Goal: Information Seeking & Learning: Find contact information

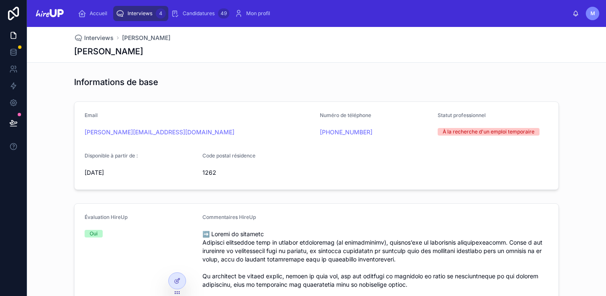
scroll to position [2443, 0]
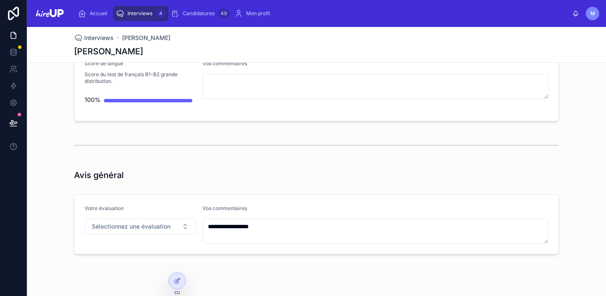
click at [136, 12] on span "Interviews" at bounding box center [140, 13] width 25 height 7
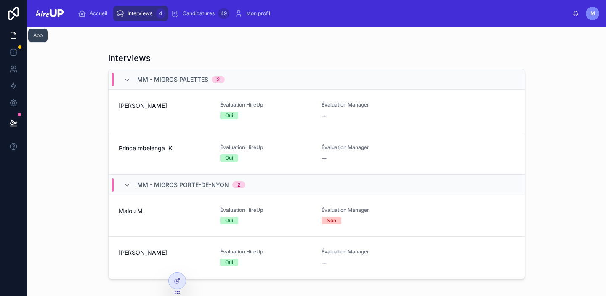
click at [12, 38] on icon at bounding box center [13, 35] width 8 height 8
click at [13, 53] on icon at bounding box center [13, 51] width 5 height 3
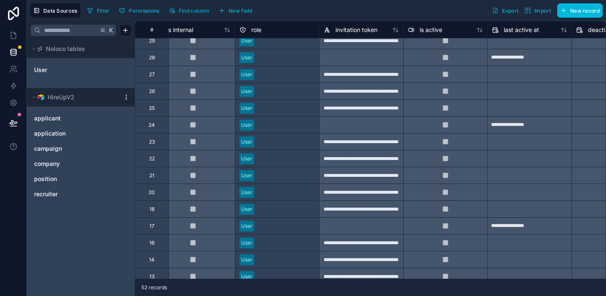
scroll to position [460, 355]
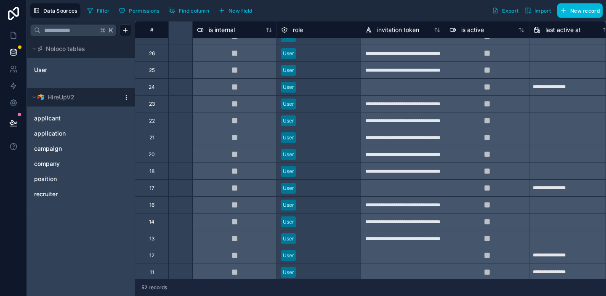
scroll to position [498, 471]
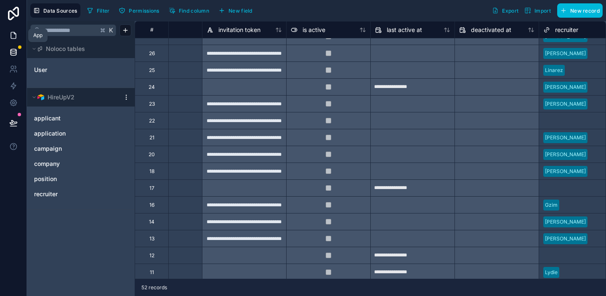
click at [11, 39] on icon at bounding box center [13, 35] width 5 height 6
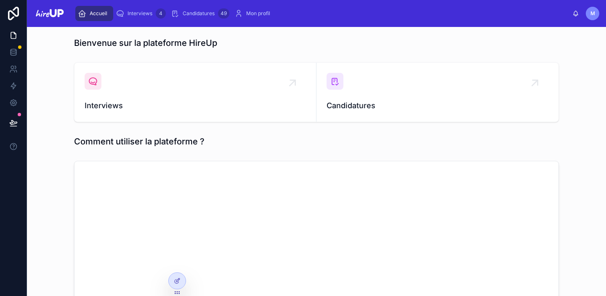
click at [144, 9] on div "Interviews 4" at bounding box center [141, 13] width 50 height 13
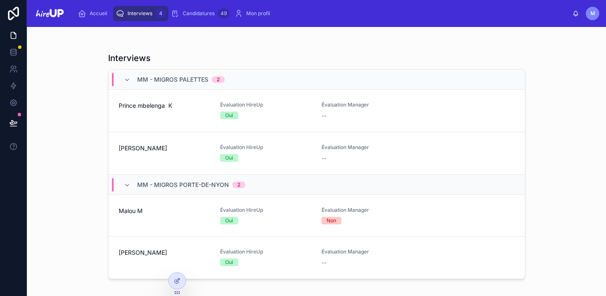
click at [148, 151] on span "[PERSON_NAME]" at bounding box center [164, 148] width 91 height 8
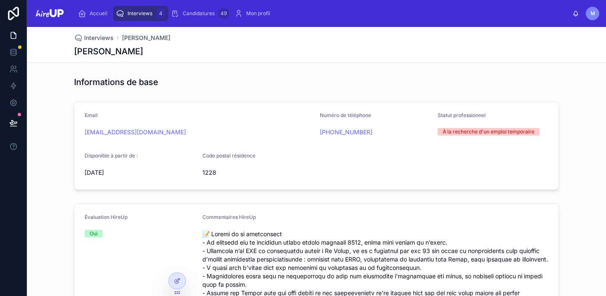
click at [138, 12] on span "Interviews" at bounding box center [140, 13] width 25 height 7
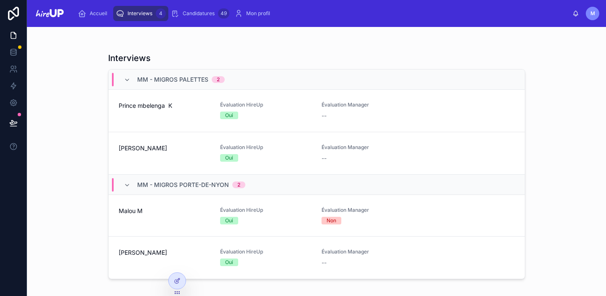
click at [165, 112] on div "Prince mbelenga K" at bounding box center [164, 110] width 91 height 19
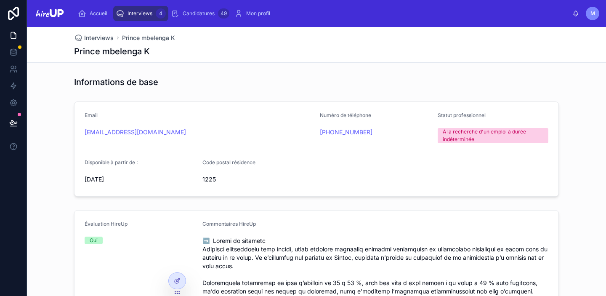
click at [140, 13] on span "Interviews" at bounding box center [140, 13] width 25 height 7
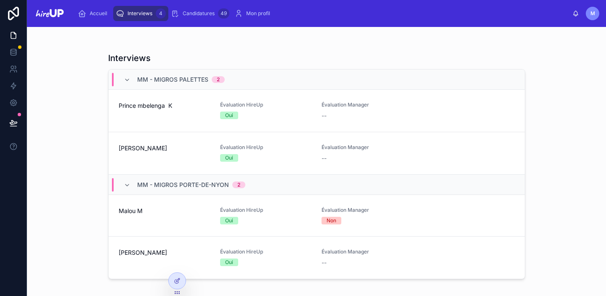
click at [136, 154] on div "[PERSON_NAME]" at bounding box center [164, 153] width 91 height 19
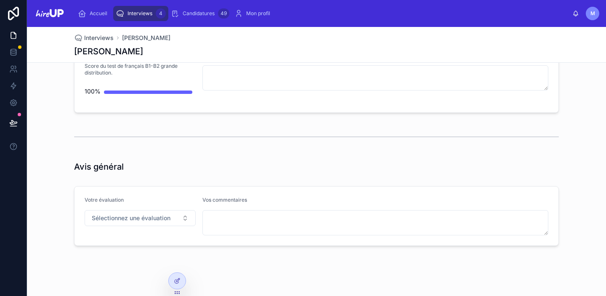
scroll to position [1933, 0]
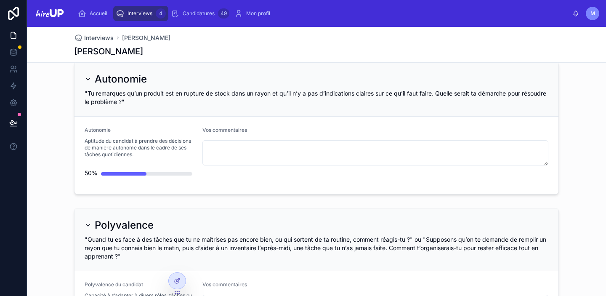
click at [139, 15] on span "Interviews" at bounding box center [140, 13] width 25 height 7
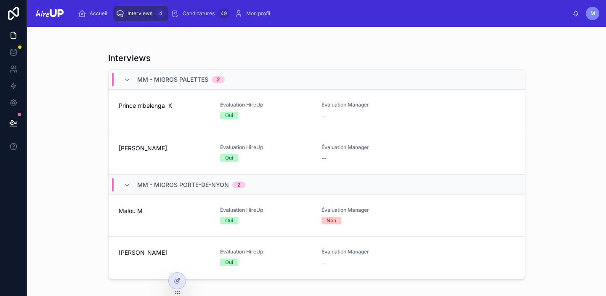
click at [135, 154] on div "[PERSON_NAME]" at bounding box center [164, 153] width 91 height 19
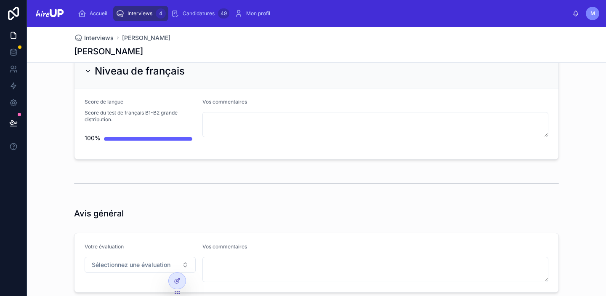
scroll to position [2421, 0]
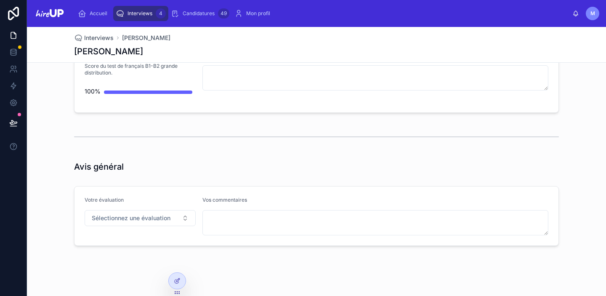
click at [143, 15] on span "Interviews" at bounding box center [140, 13] width 25 height 7
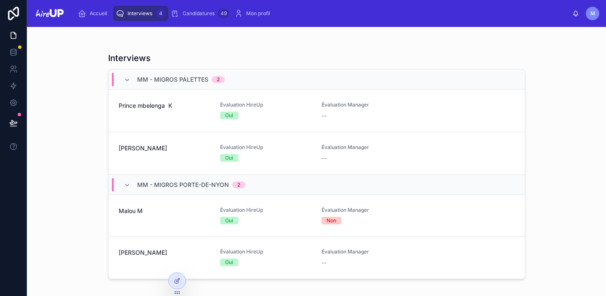
click at [140, 158] on div "[PERSON_NAME]" at bounding box center [164, 153] width 91 height 19
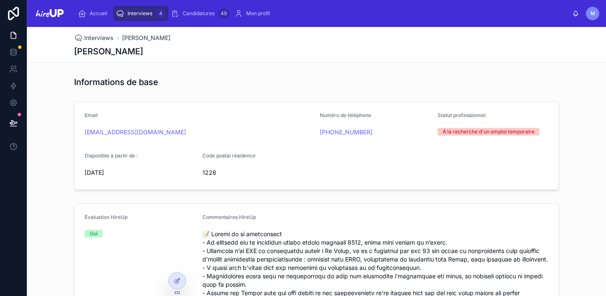
click at [143, 15] on span "Interviews" at bounding box center [140, 13] width 25 height 7
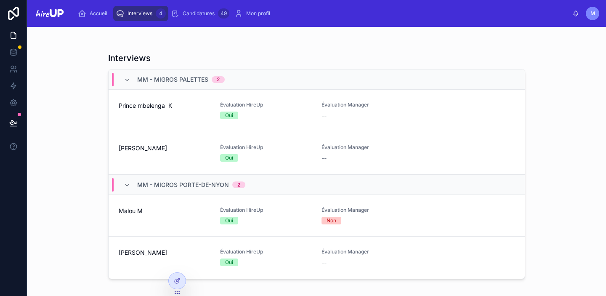
click at [151, 112] on div "Prince mbelenga K" at bounding box center [164, 110] width 91 height 19
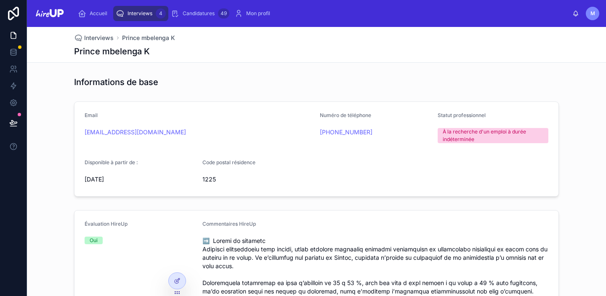
click at [138, 15] on span "Interviews" at bounding box center [140, 13] width 25 height 7
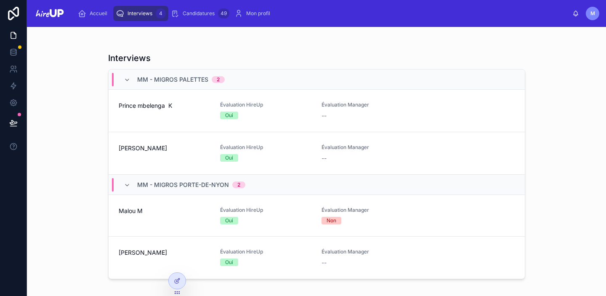
click at [127, 155] on div "[PERSON_NAME]" at bounding box center [164, 153] width 91 height 19
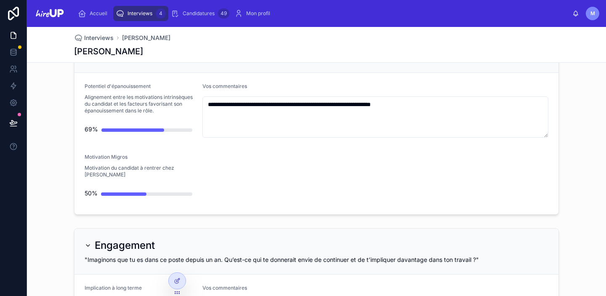
scroll to position [736, 0]
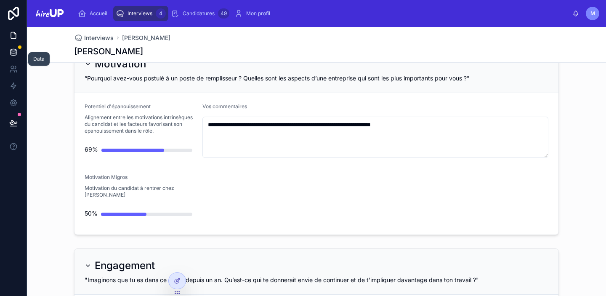
click at [12, 53] on icon at bounding box center [13, 52] width 8 height 8
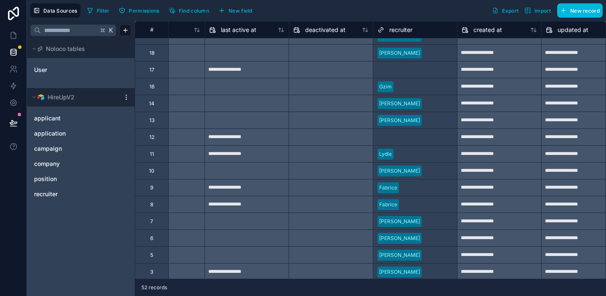
scroll to position [635, 637]
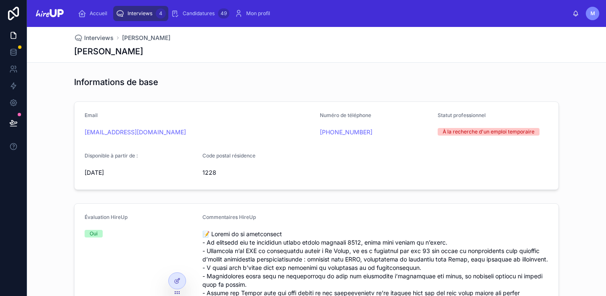
click at [136, 8] on div "Interviews 4" at bounding box center [141, 13] width 50 height 13
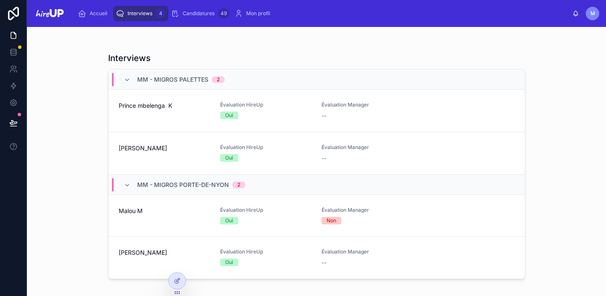
click at [140, 156] on div "[PERSON_NAME]" at bounding box center [164, 153] width 91 height 19
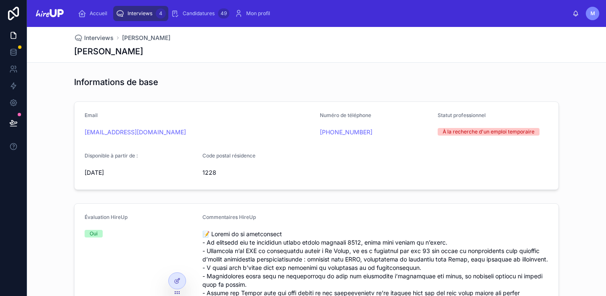
click at [141, 18] on div "Interviews 4" at bounding box center [141, 13] width 50 height 13
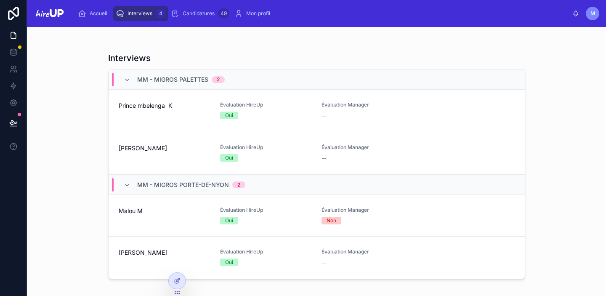
click at [141, 153] on div "[PERSON_NAME]" at bounding box center [164, 153] width 91 height 19
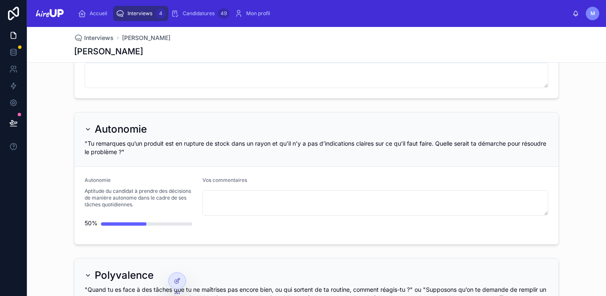
scroll to position [2421, 0]
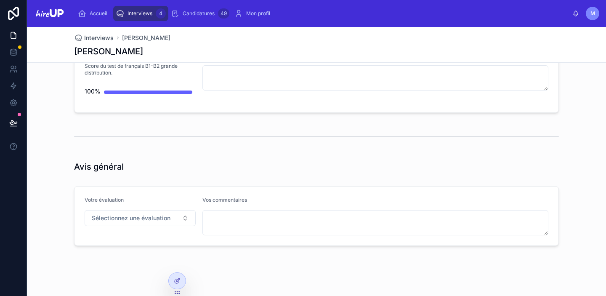
click at [135, 13] on span "Interviews" at bounding box center [140, 13] width 25 height 7
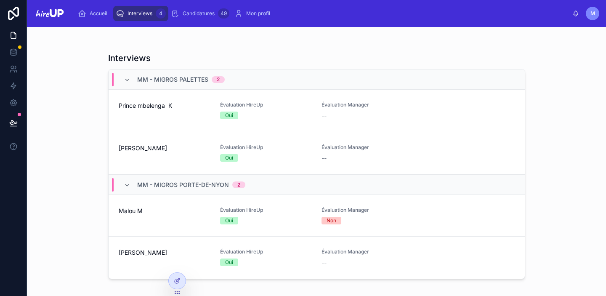
click at [144, 108] on span "Prince mbelenga K" at bounding box center [164, 105] width 91 height 8
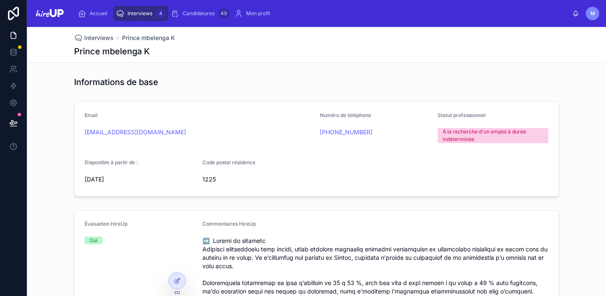
click at [99, 14] on span "Accueil" at bounding box center [99, 13] width 18 height 7
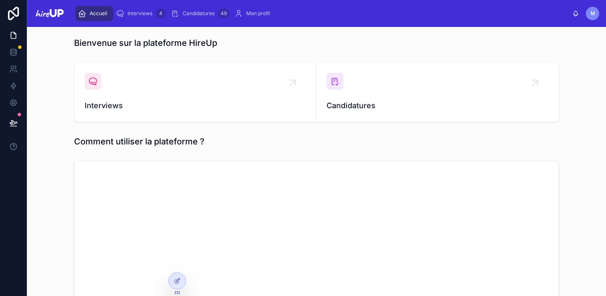
click at [137, 14] on span "Interviews" at bounding box center [140, 13] width 25 height 7
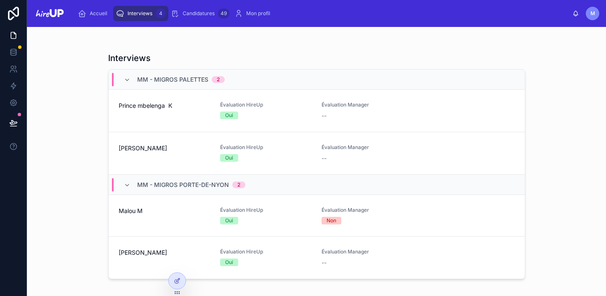
click at [135, 222] on div "Malou M" at bounding box center [164, 216] width 91 height 18
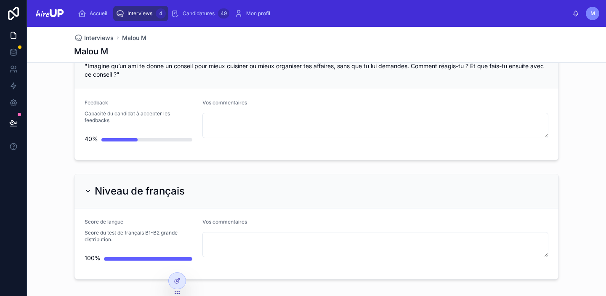
scroll to position [2468, 0]
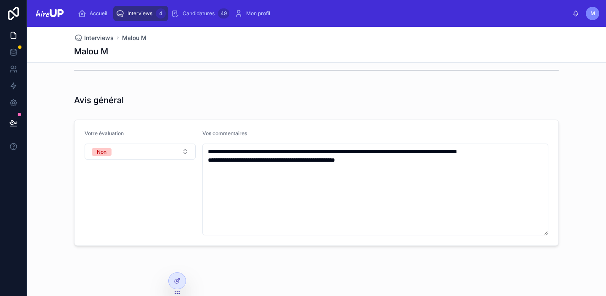
click at [146, 17] on div "Interviews 4" at bounding box center [141, 13] width 50 height 13
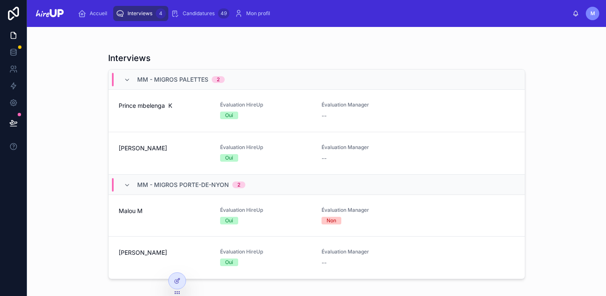
click at [151, 158] on div "[PERSON_NAME]" at bounding box center [164, 153] width 91 height 19
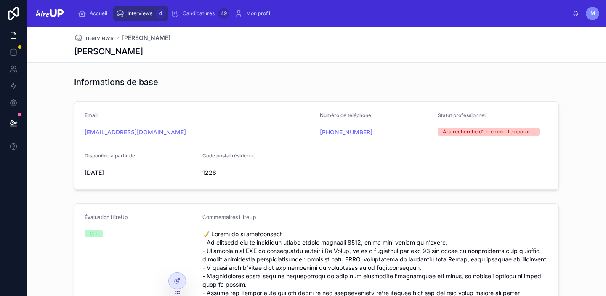
click at [138, 16] on span "Interviews" at bounding box center [140, 13] width 25 height 7
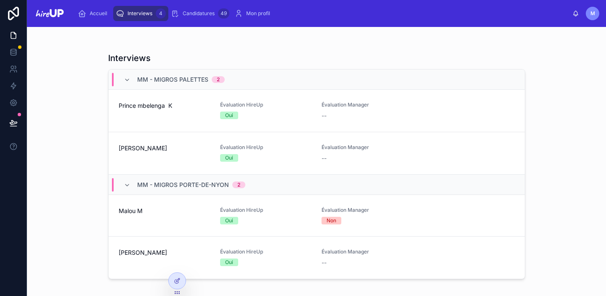
click at [149, 109] on span "Prince mbelenga K" at bounding box center [164, 105] width 91 height 8
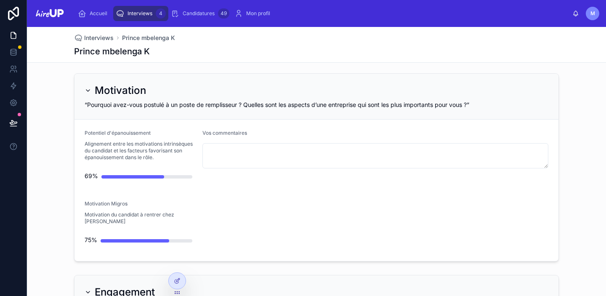
scroll to position [613, 0]
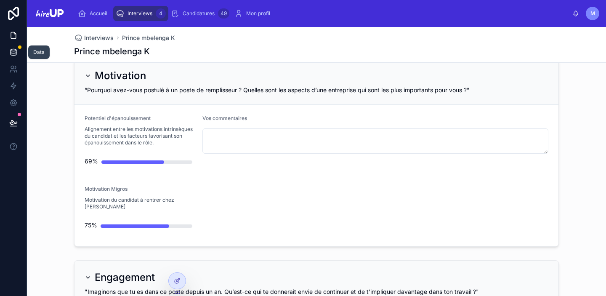
click at [15, 52] on icon at bounding box center [13, 52] width 8 height 8
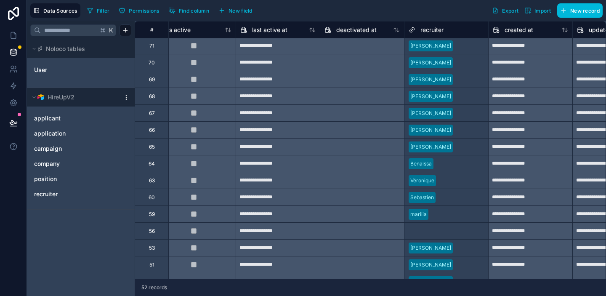
scroll to position [0, 606]
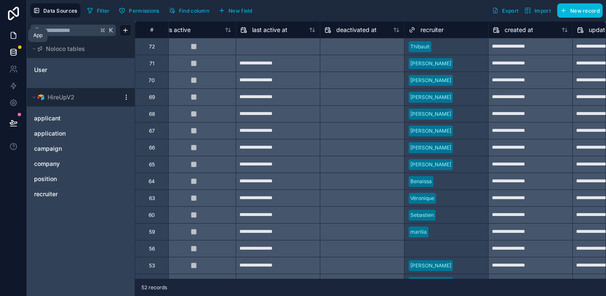
click at [12, 37] on icon at bounding box center [13, 35] width 8 height 8
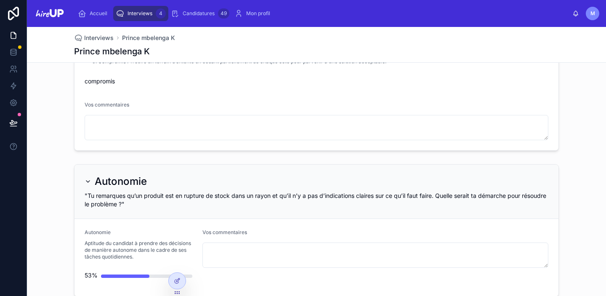
scroll to position [2310, 0]
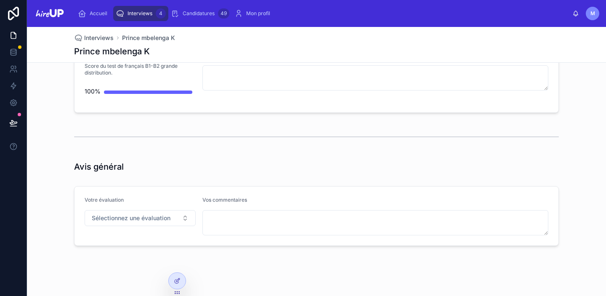
click at [130, 15] on span "Interviews" at bounding box center [140, 13] width 25 height 7
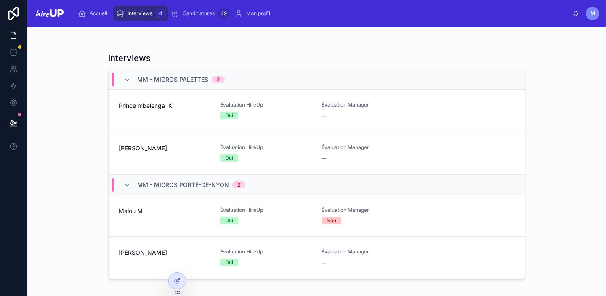
click at [162, 152] on div "[PERSON_NAME]" at bounding box center [164, 153] width 91 height 19
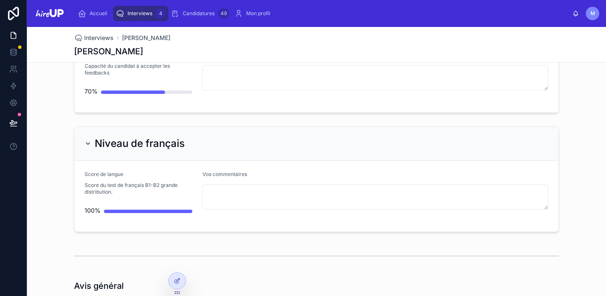
scroll to position [2421, 0]
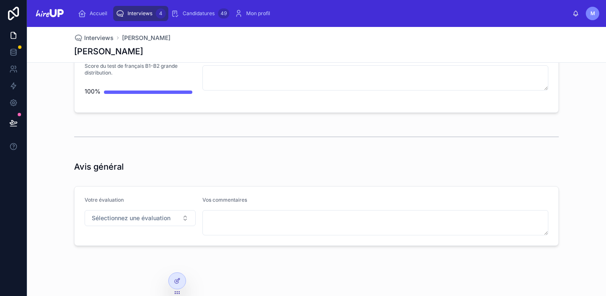
click at [138, 16] on span "Interviews" at bounding box center [140, 13] width 25 height 7
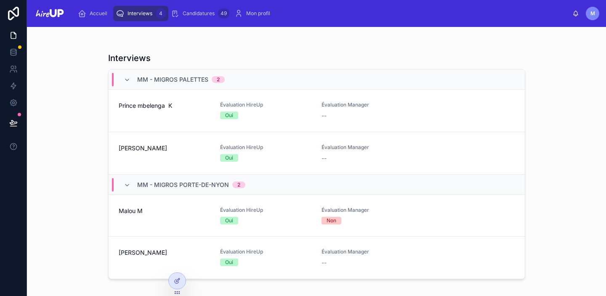
click at [163, 152] on span "[PERSON_NAME]" at bounding box center [164, 148] width 91 height 8
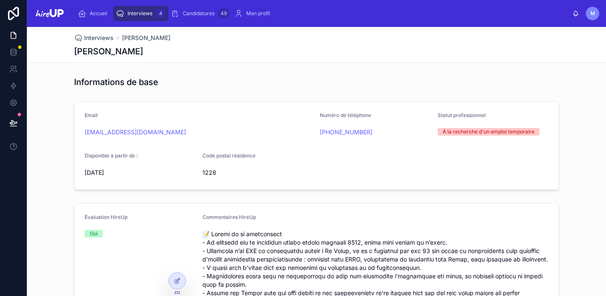
click at [147, 16] on span "Interviews" at bounding box center [140, 13] width 25 height 7
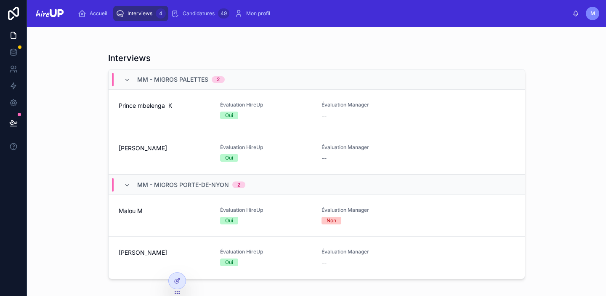
click at [204, 113] on div "Prince mbelenga K" at bounding box center [164, 110] width 91 height 19
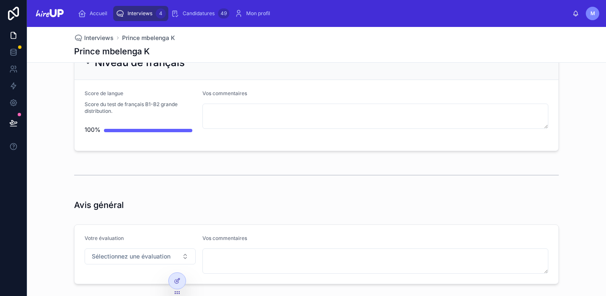
scroll to position [2310, 0]
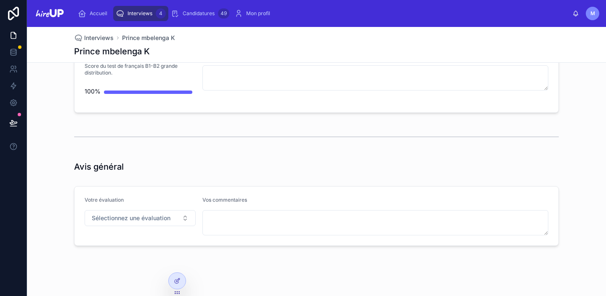
click at [145, 11] on span "Interviews" at bounding box center [140, 13] width 25 height 7
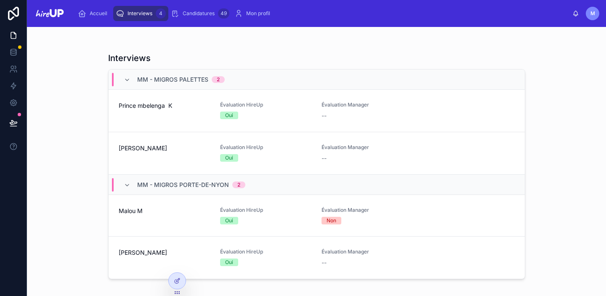
click at [147, 106] on span "Prince mbelenga K" at bounding box center [164, 105] width 91 height 8
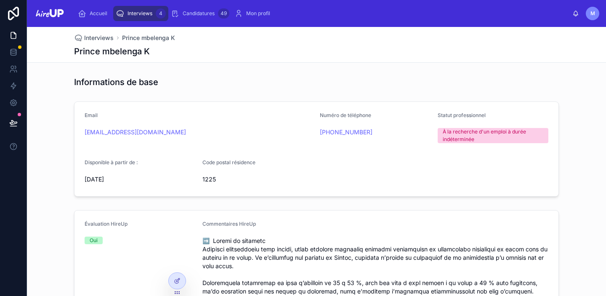
click at [145, 16] on span "Interviews" at bounding box center [140, 13] width 25 height 7
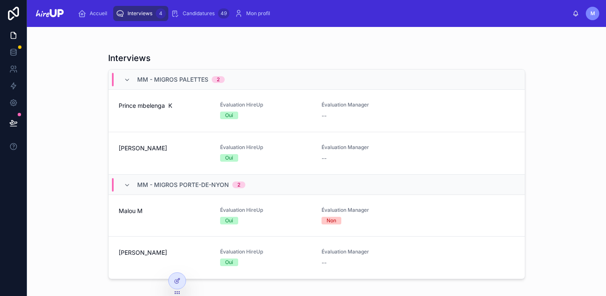
click at [144, 103] on span "Prince mbelenga K" at bounding box center [164, 105] width 91 height 8
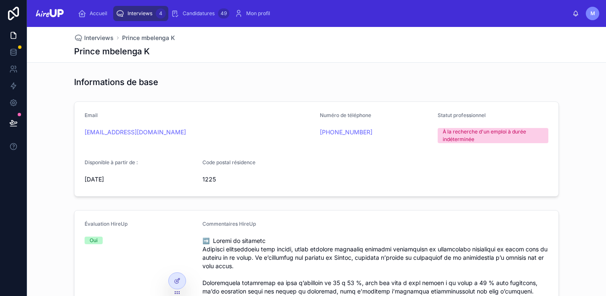
click at [145, 15] on span "Interviews" at bounding box center [140, 13] width 25 height 7
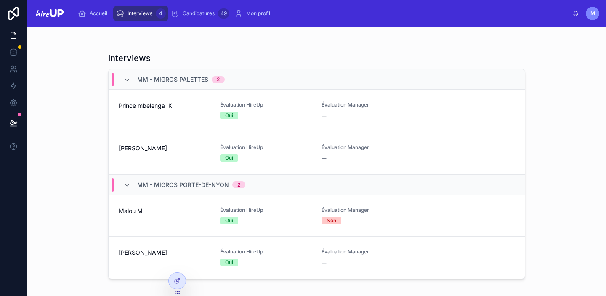
click at [133, 156] on div "[PERSON_NAME]" at bounding box center [164, 153] width 91 height 19
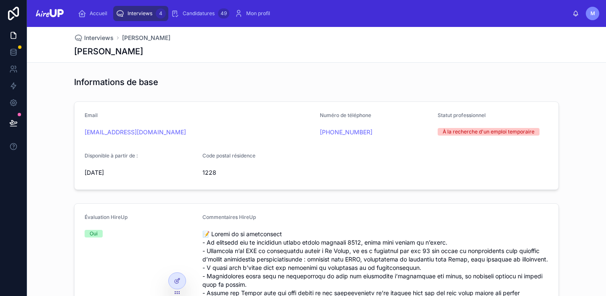
click at [145, 14] on span "Interviews" at bounding box center [140, 13] width 25 height 7
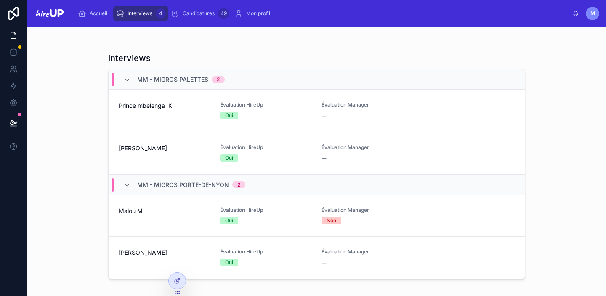
click at [156, 114] on div "Prince mbelenga K" at bounding box center [164, 110] width 91 height 19
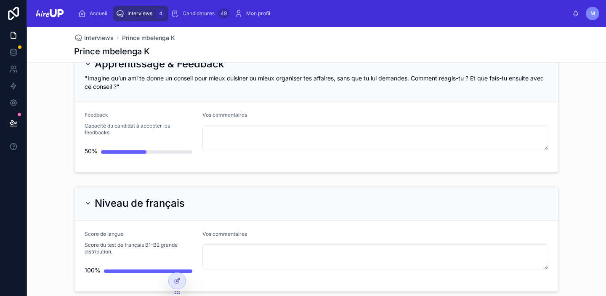
scroll to position [2310, 0]
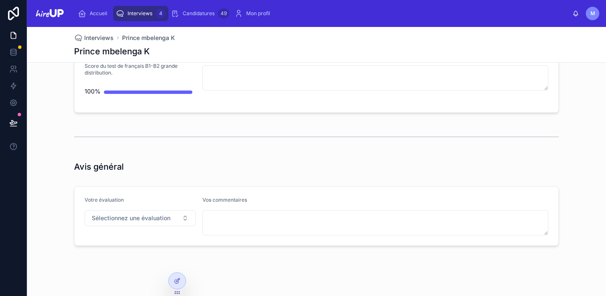
click at [144, 13] on span "Interviews" at bounding box center [140, 13] width 25 height 7
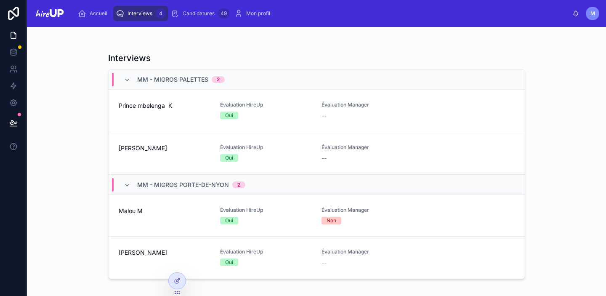
click at [157, 150] on span "[PERSON_NAME]" at bounding box center [164, 148] width 91 height 8
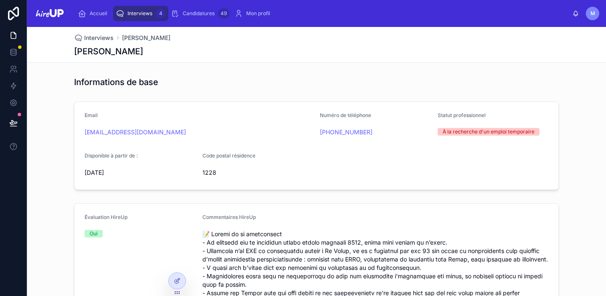
click at [146, 13] on span "Interviews" at bounding box center [140, 13] width 25 height 7
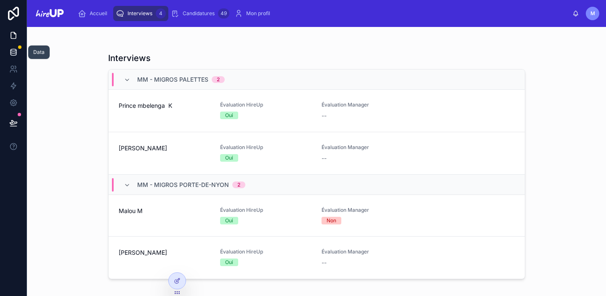
click at [13, 52] on icon at bounding box center [13, 52] width 8 height 8
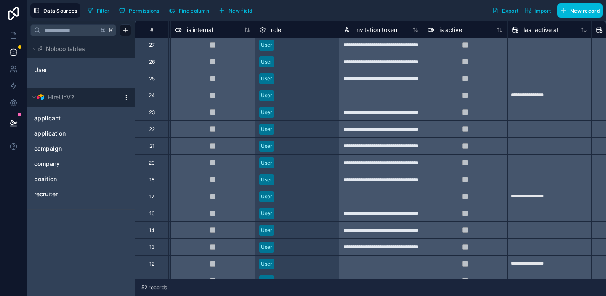
scroll to position [490, 468]
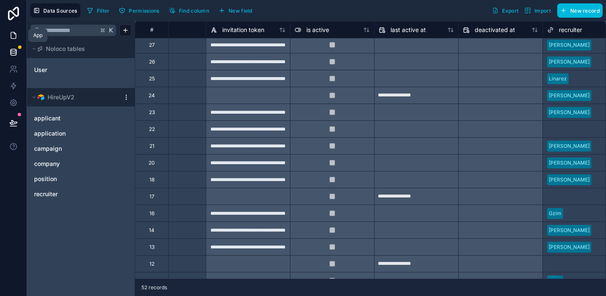
click at [10, 35] on icon at bounding box center [13, 35] width 8 height 8
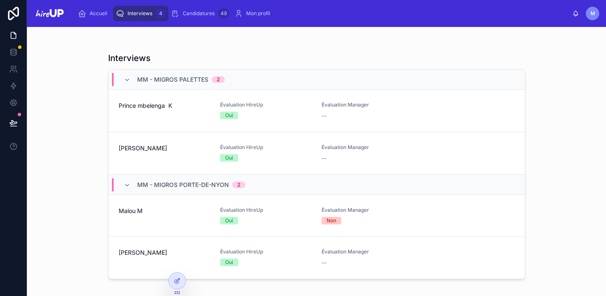
click at [127, 161] on div "[PERSON_NAME]" at bounding box center [164, 153] width 91 height 19
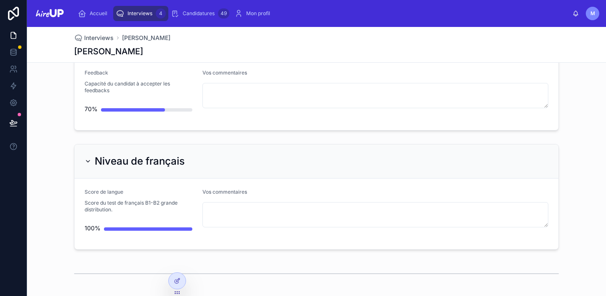
scroll to position [2421, 0]
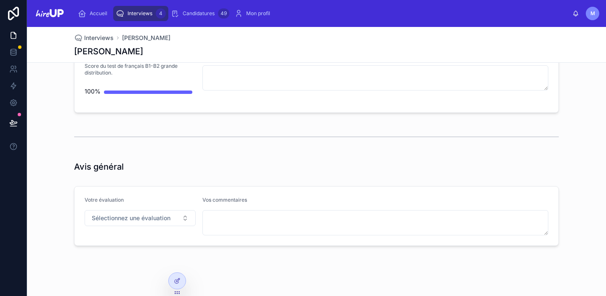
click at [133, 12] on span "Interviews" at bounding box center [140, 13] width 25 height 7
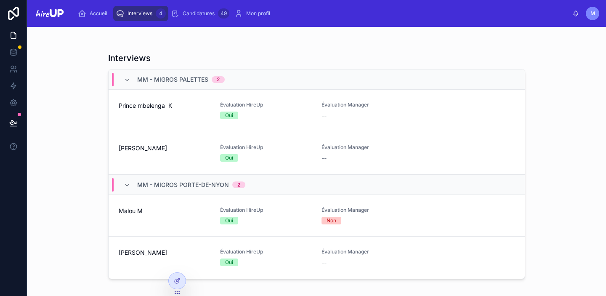
click at [138, 111] on div "Prince mbelenga K" at bounding box center [164, 110] width 91 height 19
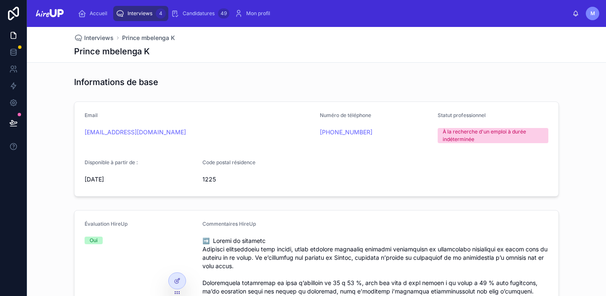
click at [140, 13] on span "Interviews" at bounding box center [140, 13] width 25 height 7
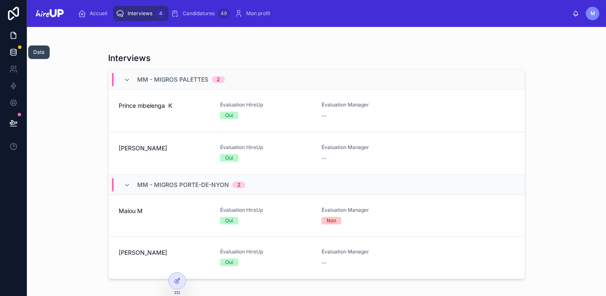
click at [11, 51] on icon at bounding box center [13, 51] width 5 height 3
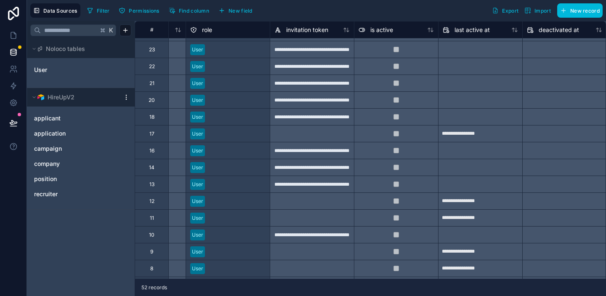
scroll to position [553, 444]
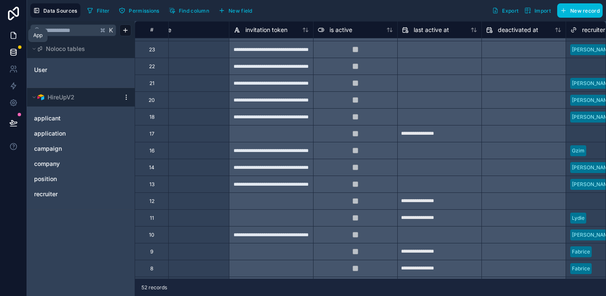
click at [12, 37] on icon at bounding box center [13, 35] width 8 height 8
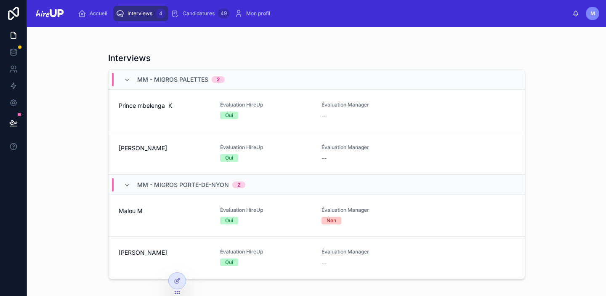
click at [137, 149] on span "[PERSON_NAME]" at bounding box center [164, 148] width 91 height 8
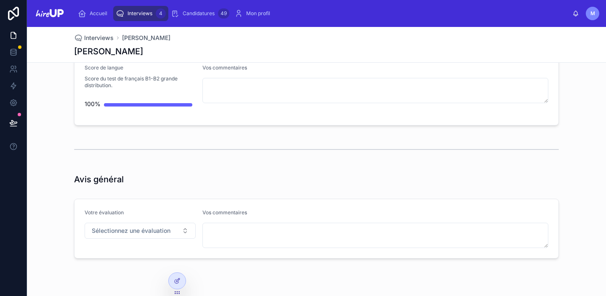
scroll to position [2421, 0]
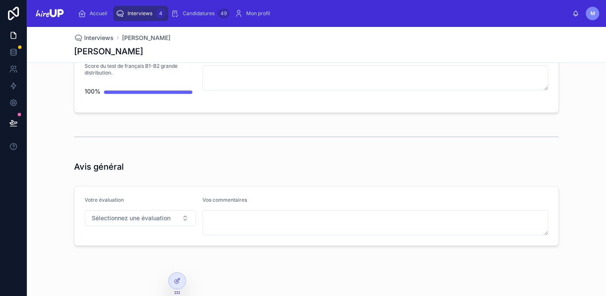
click at [141, 12] on span "Interviews" at bounding box center [140, 13] width 25 height 7
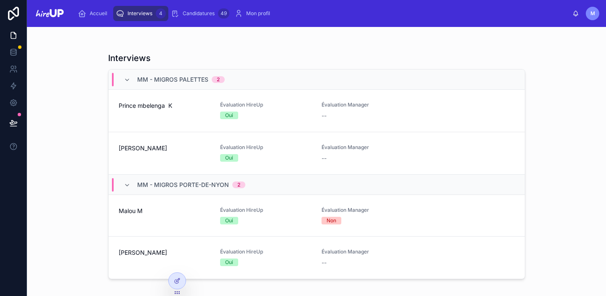
click at [146, 110] on div "Prince mbelenga K" at bounding box center [164, 110] width 91 height 19
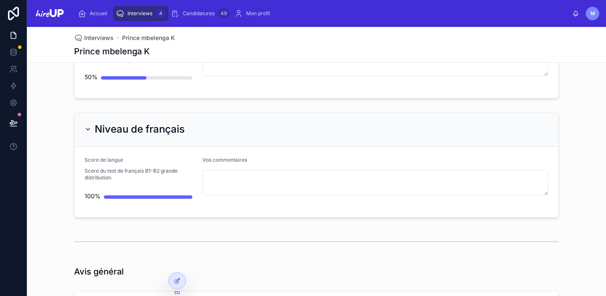
scroll to position [2310, 0]
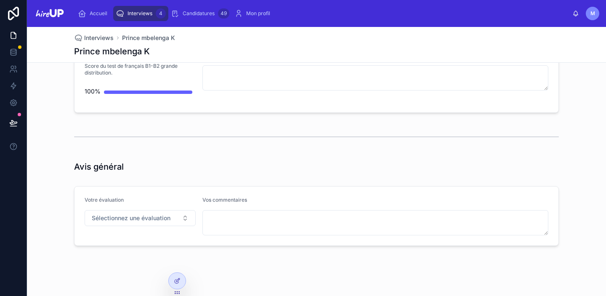
click at [133, 13] on span "Interviews" at bounding box center [140, 13] width 25 height 7
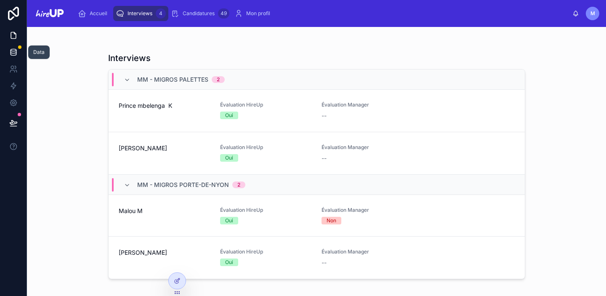
click at [16, 51] on icon at bounding box center [13, 52] width 8 height 8
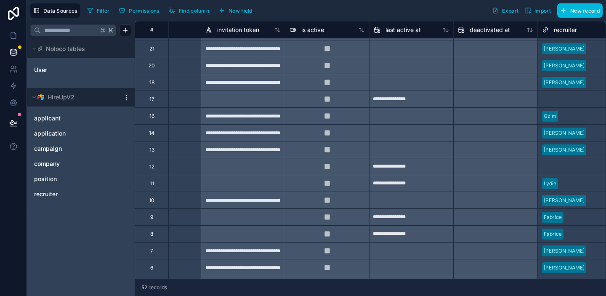
scroll to position [587, 476]
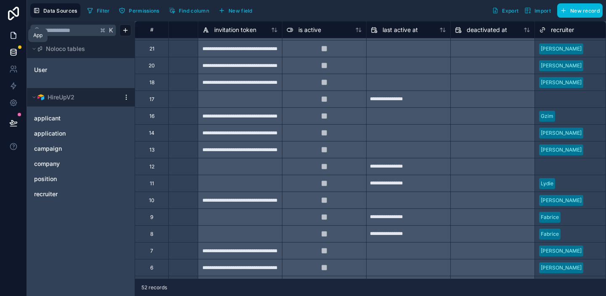
click at [11, 35] on icon at bounding box center [13, 35] width 8 height 8
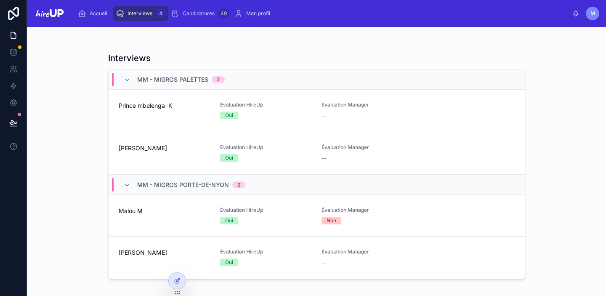
click at [196, 13] on span "Candidatures" at bounding box center [199, 13] width 32 height 7
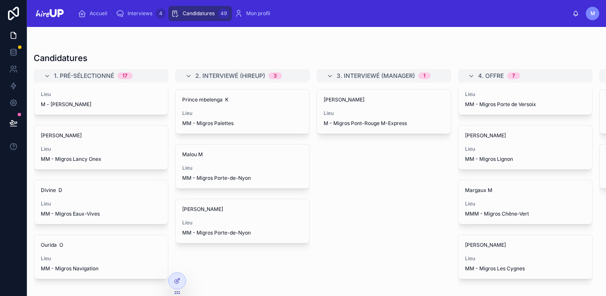
click at [149, 13] on span "Interviews" at bounding box center [140, 13] width 25 height 7
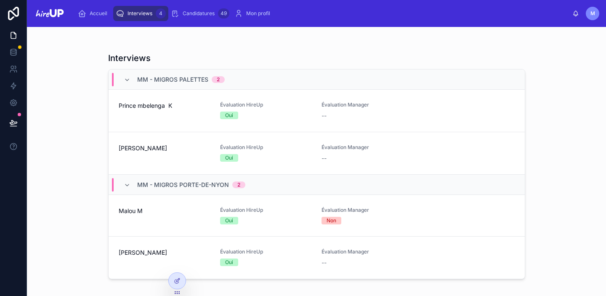
click at [143, 154] on div "[PERSON_NAME]" at bounding box center [164, 153] width 91 height 19
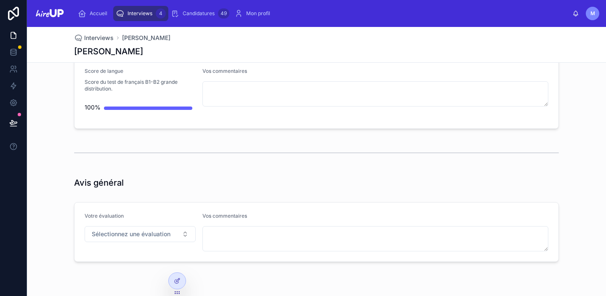
scroll to position [2421, 0]
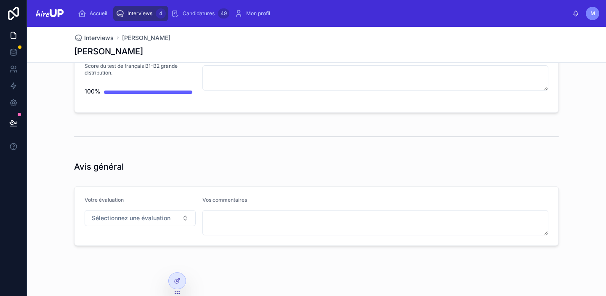
click at [138, 15] on span "Interviews" at bounding box center [140, 13] width 25 height 7
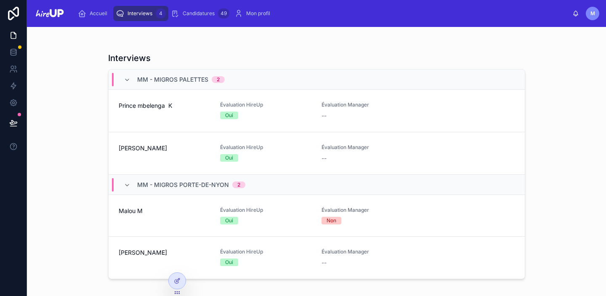
click at [138, 119] on div "Prince mbelenga K" at bounding box center [164, 110] width 91 height 19
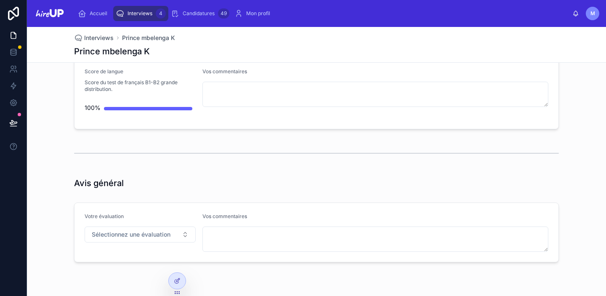
scroll to position [2310, 0]
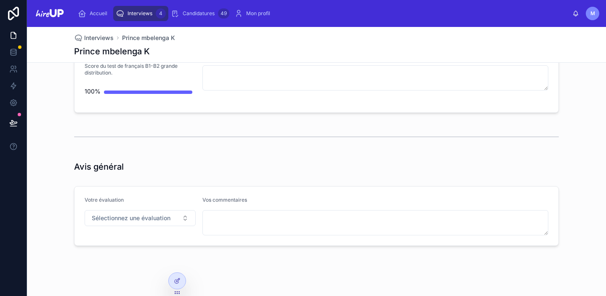
click at [138, 10] on span "Interviews" at bounding box center [140, 13] width 25 height 7
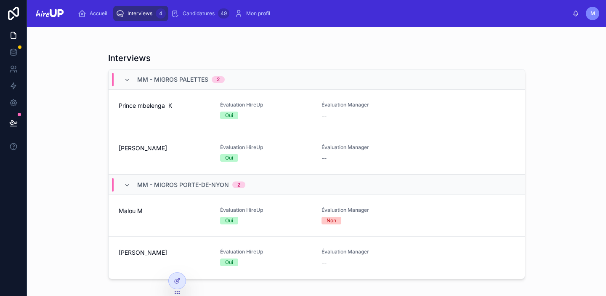
click at [130, 255] on span "[PERSON_NAME]" at bounding box center [164, 252] width 91 height 8
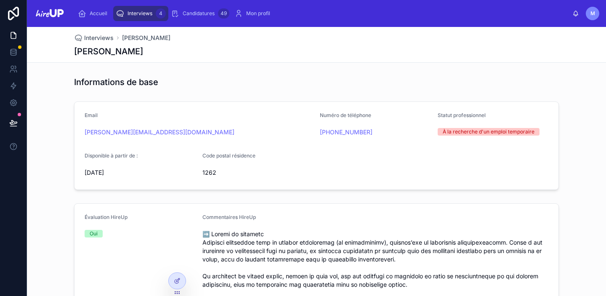
click at [141, 11] on span "Interviews" at bounding box center [140, 13] width 25 height 7
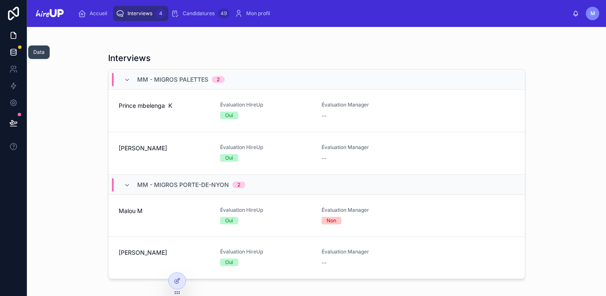
click at [13, 49] on icon at bounding box center [13, 50] width 5 height 2
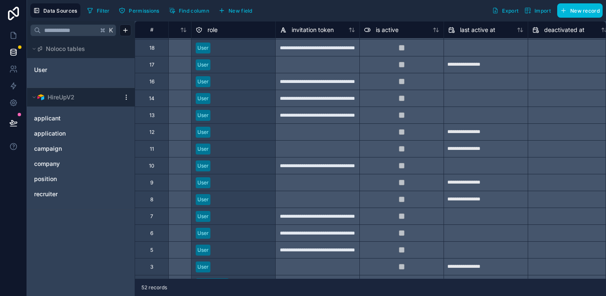
scroll to position [622, 478]
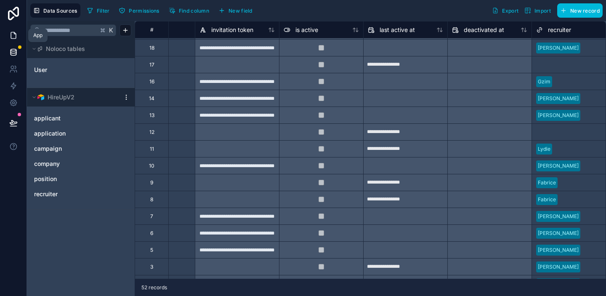
click at [15, 37] on icon at bounding box center [13, 35] width 8 height 8
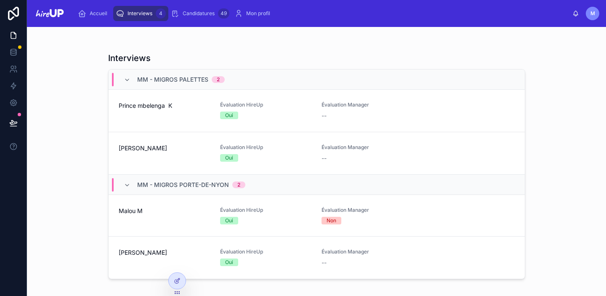
click at [131, 152] on div "[PERSON_NAME]" at bounding box center [164, 153] width 91 height 19
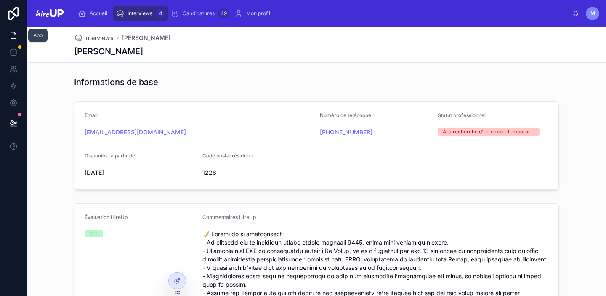
click at [15, 35] on icon at bounding box center [13, 35] width 8 height 8
click at [15, 55] on icon at bounding box center [13, 53] width 5 height 3
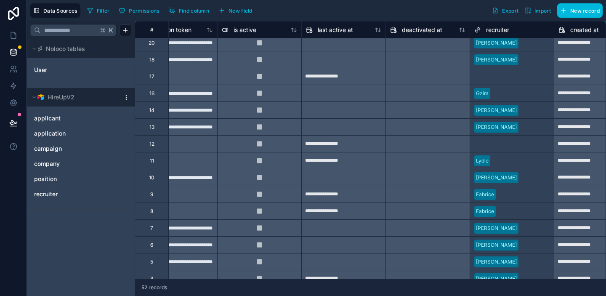
scroll to position [595, 540]
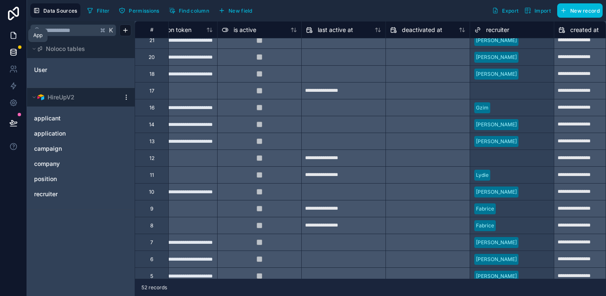
click at [11, 37] on icon at bounding box center [13, 35] width 8 height 8
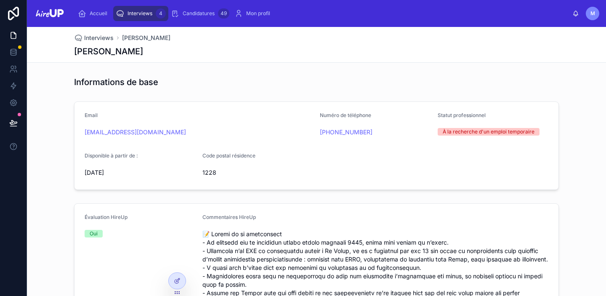
click at [130, 16] on span "Interviews" at bounding box center [140, 13] width 25 height 7
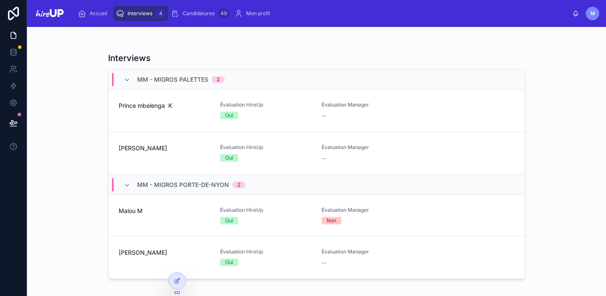
click at [147, 109] on span "Prince mbelenga K" at bounding box center [164, 105] width 91 height 8
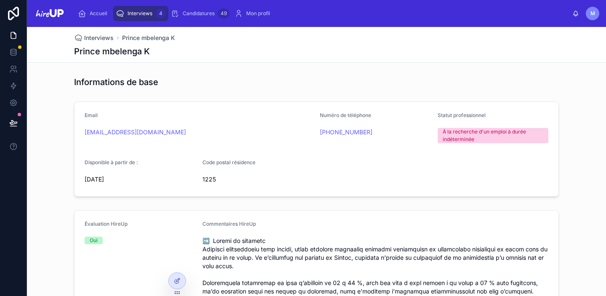
click at [143, 15] on span "Interviews" at bounding box center [140, 13] width 25 height 7
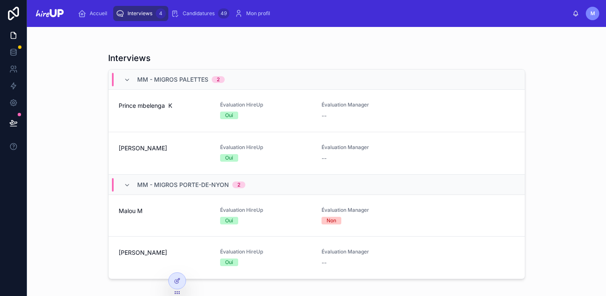
click at [154, 153] on div "[PERSON_NAME]" at bounding box center [164, 153] width 91 height 19
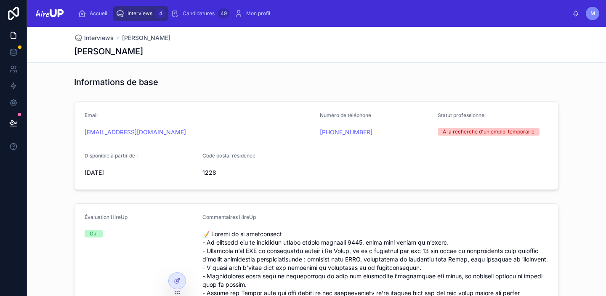
click at [151, 10] on span "Interviews" at bounding box center [140, 13] width 25 height 7
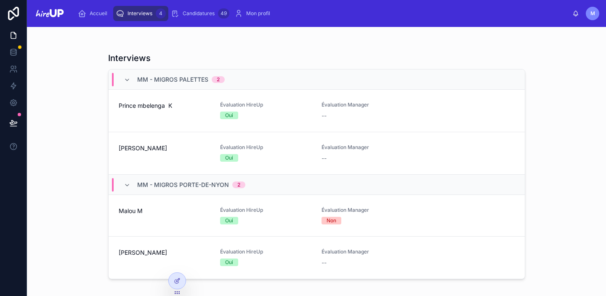
click at [165, 107] on span "Prince mbelenga K" at bounding box center [164, 105] width 91 height 8
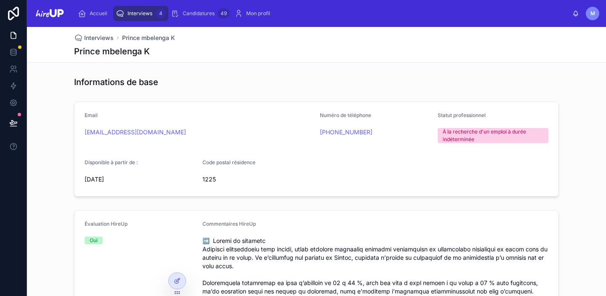
click at [170, 128] on div "[EMAIL_ADDRESS][DOMAIN_NAME]" at bounding box center [199, 132] width 229 height 8
drag, startPoint x: 167, startPoint y: 134, endPoint x: 80, endPoint y: 133, distance: 86.3
click at [80, 133] on form "Email kindakoprince@gmail.com Numéro de téléphone +41 77 400 70 71 Statut profe…" at bounding box center [316, 149] width 484 height 94
copy link "[EMAIL_ADDRESS][DOMAIN_NAME]"
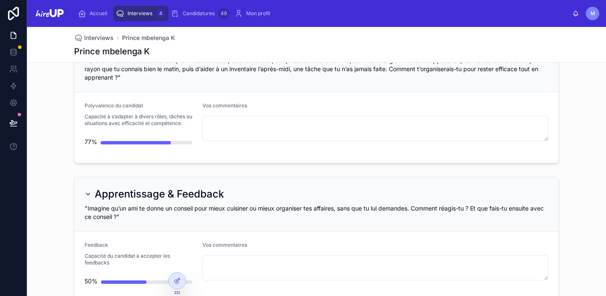
scroll to position [2310, 0]
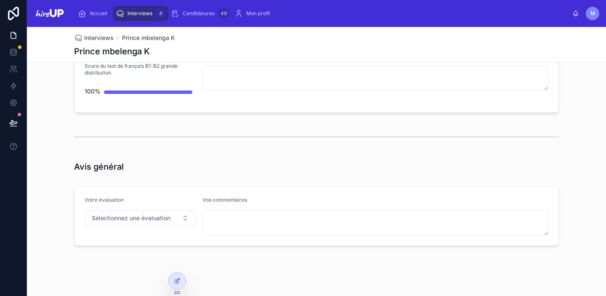
click at [143, 15] on span "Interviews" at bounding box center [140, 13] width 25 height 7
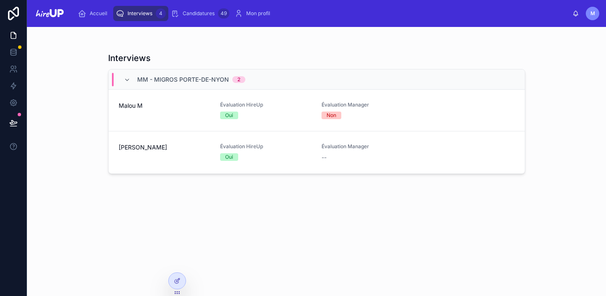
click at [142, 13] on span "Interviews" at bounding box center [140, 13] width 25 height 7
click at [150, 13] on span "Interviews" at bounding box center [140, 13] width 25 height 7
click at [146, 15] on span "Interviews" at bounding box center [140, 13] width 25 height 7
